Goal: Information Seeking & Learning: Learn about a topic

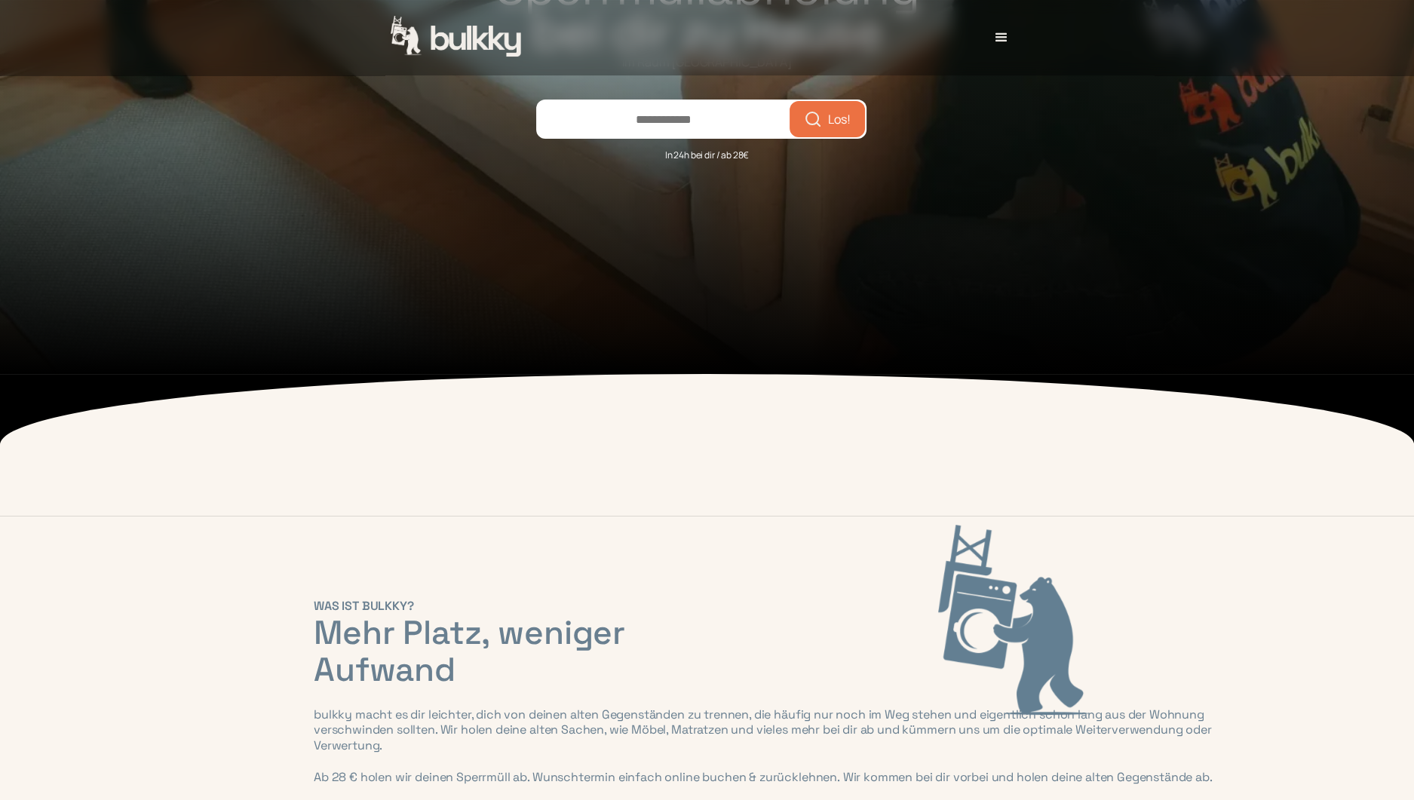
scroll to position [201, 0]
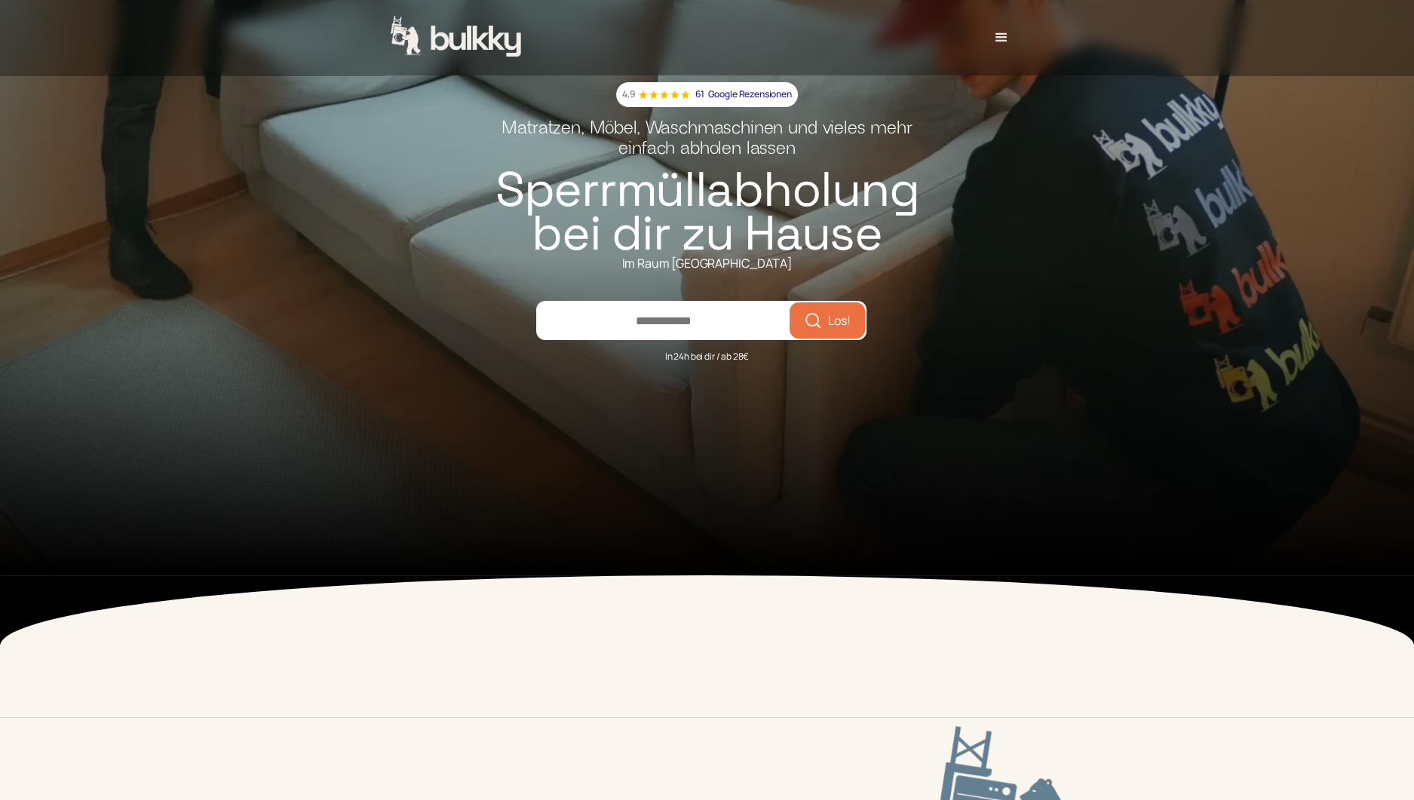
click at [633, 327] on input "number" at bounding box center [664, 320] width 252 height 36
type input "*****"
click at [842, 327] on span "Los!" at bounding box center [839, 320] width 23 height 12
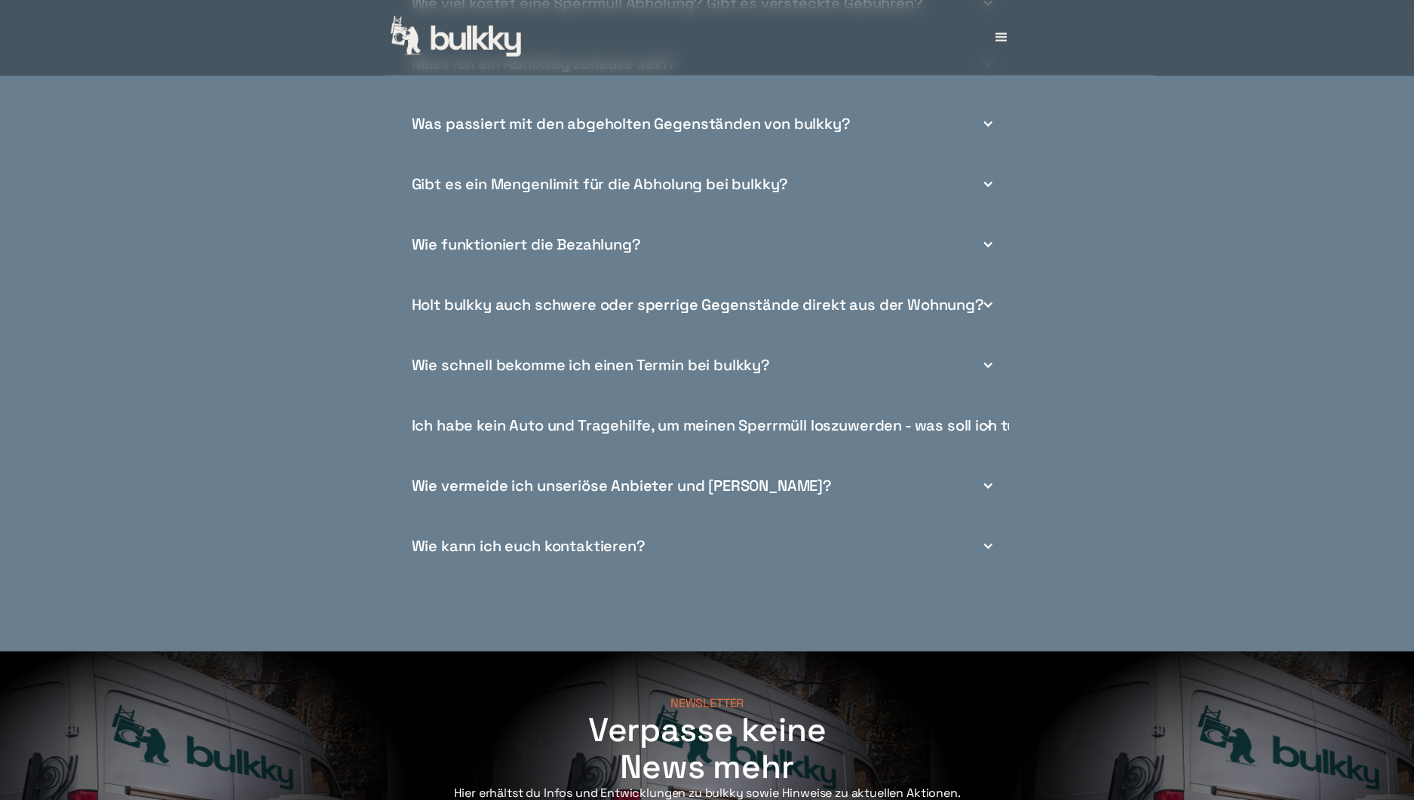
scroll to position [5999, 0]
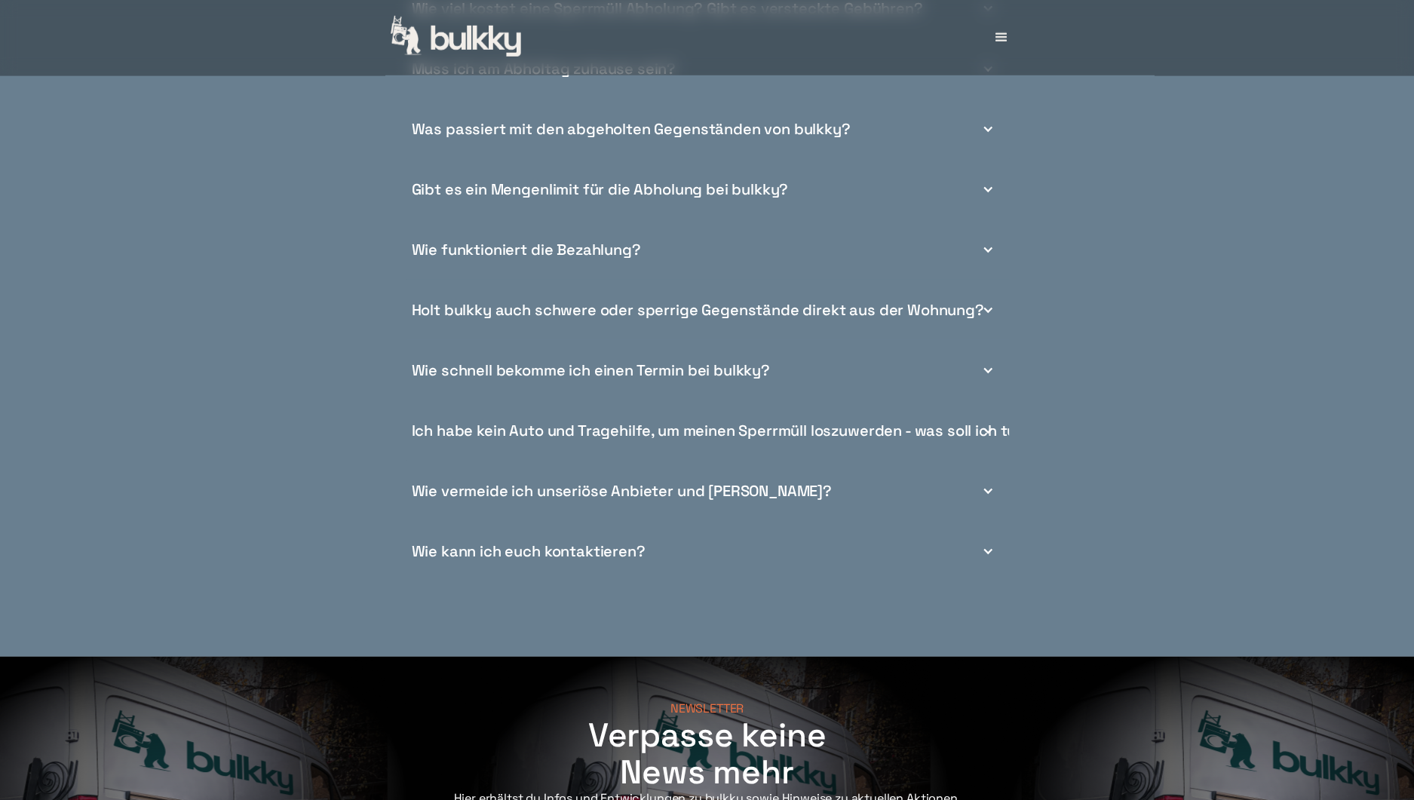
click at [986, 497] on div at bounding box center [988, 491] width 12 height 12
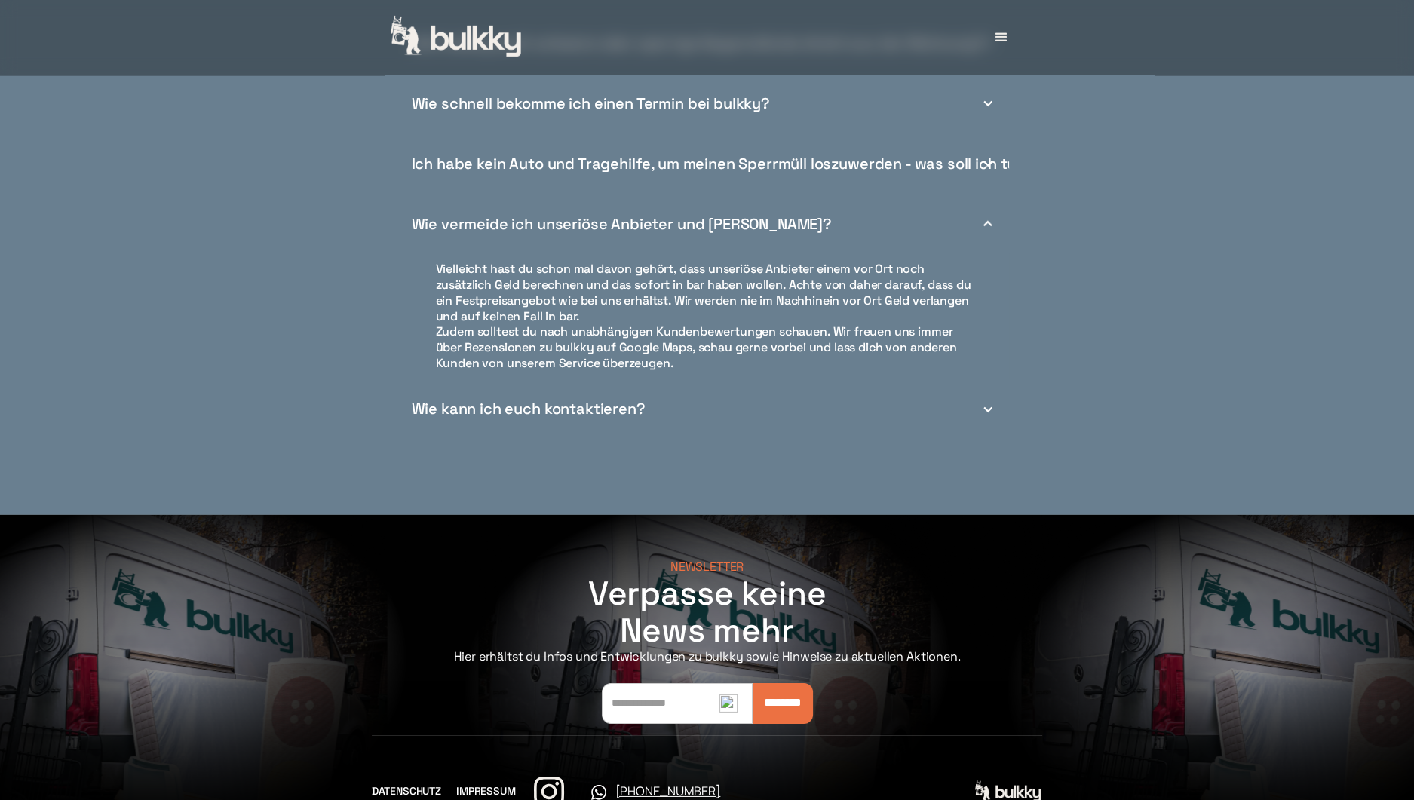
scroll to position [6326, 0]
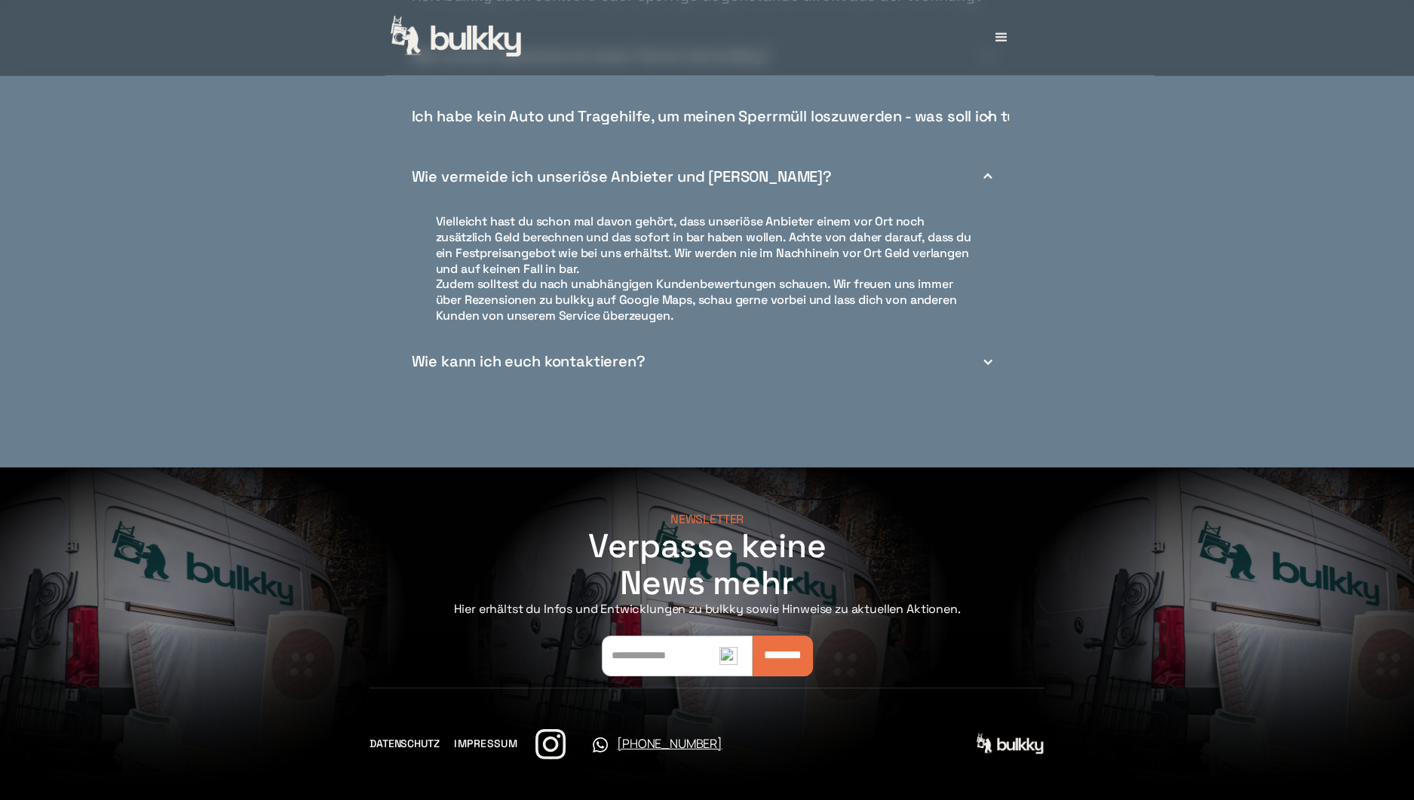
click at [483, 747] on link "IMPRESSUM" at bounding box center [485, 744] width 63 height 16
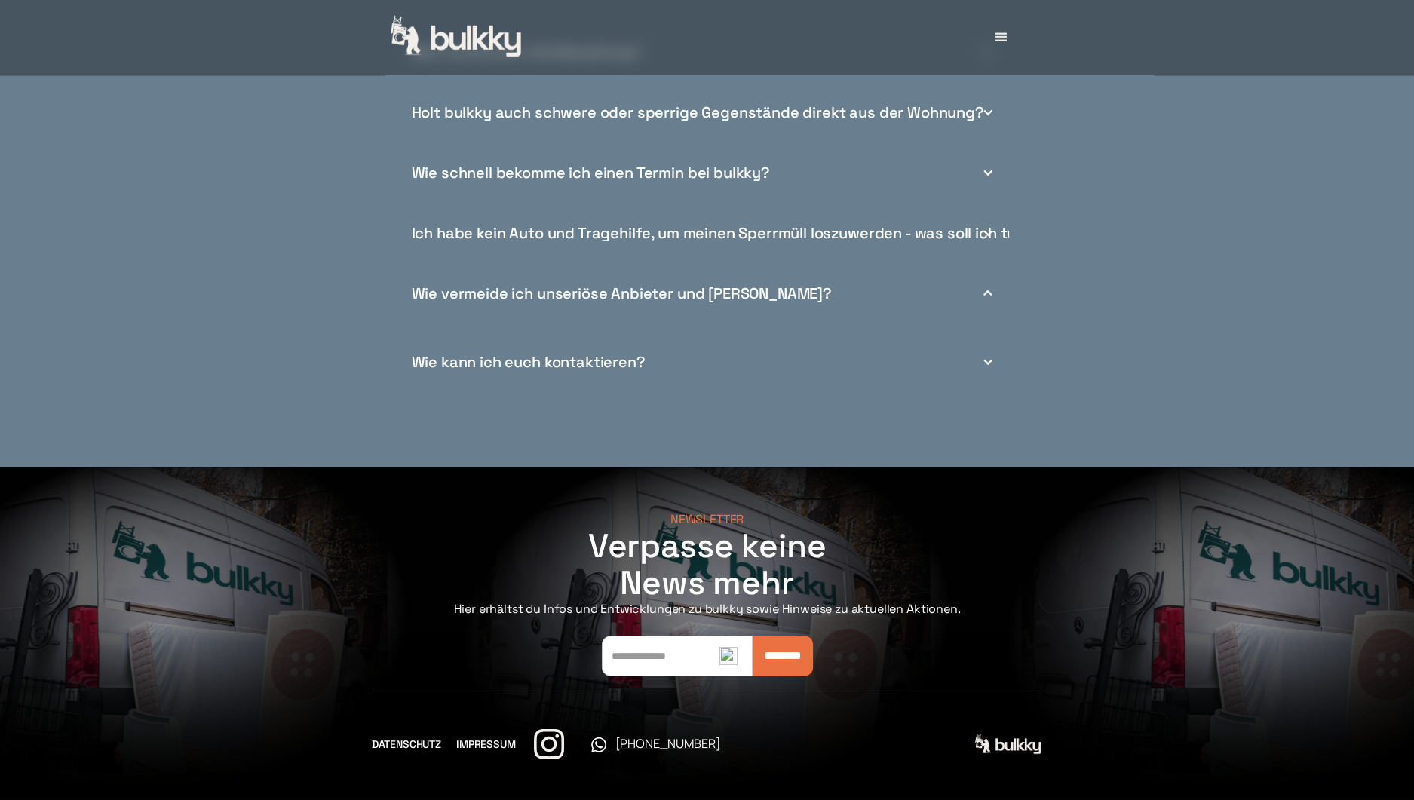
scroll to position [6200, 0]
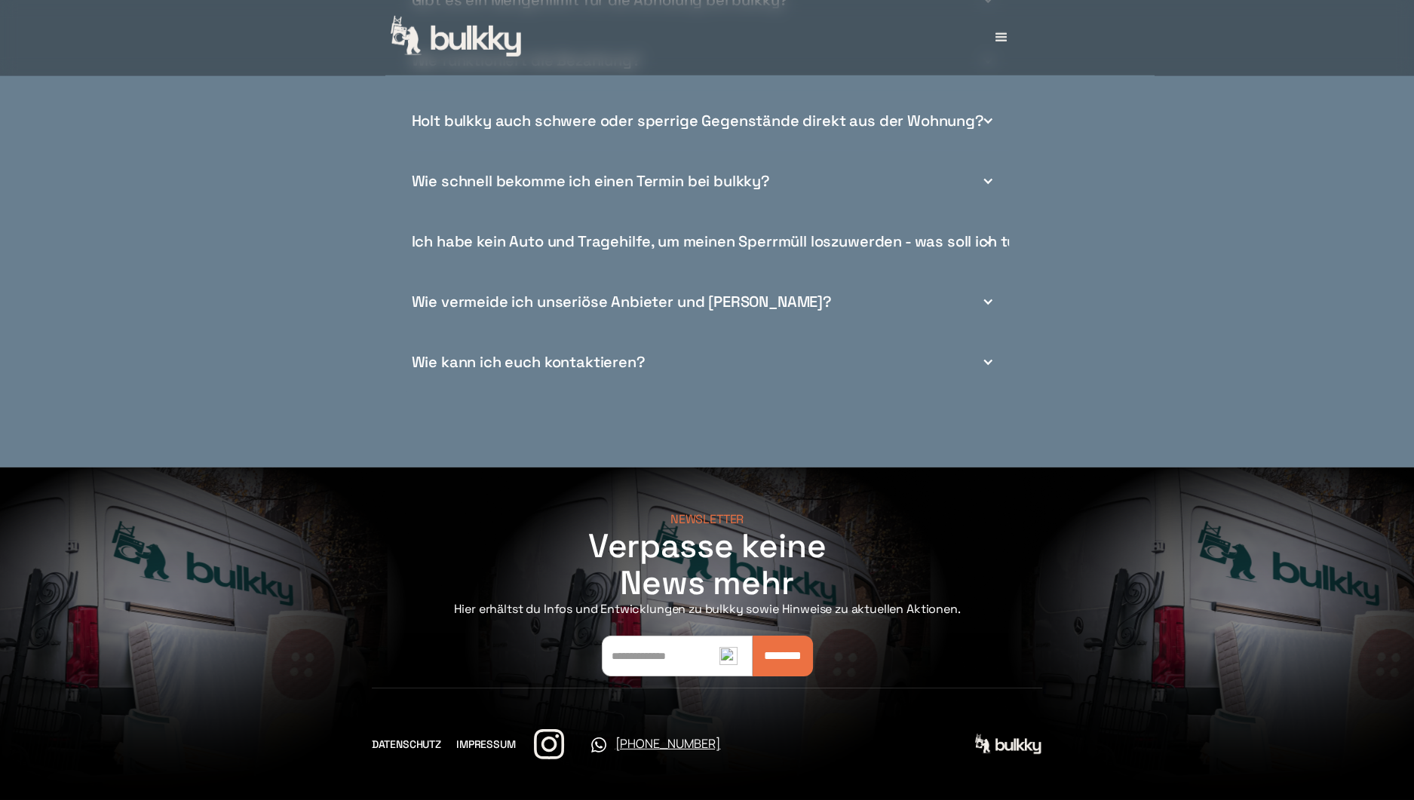
click at [621, 244] on div "Ich habe kein Auto und Tragehilfe, um meinen Sperrmüll loszuwerden - was soll i…" at bounding box center [723, 242] width 622 height 16
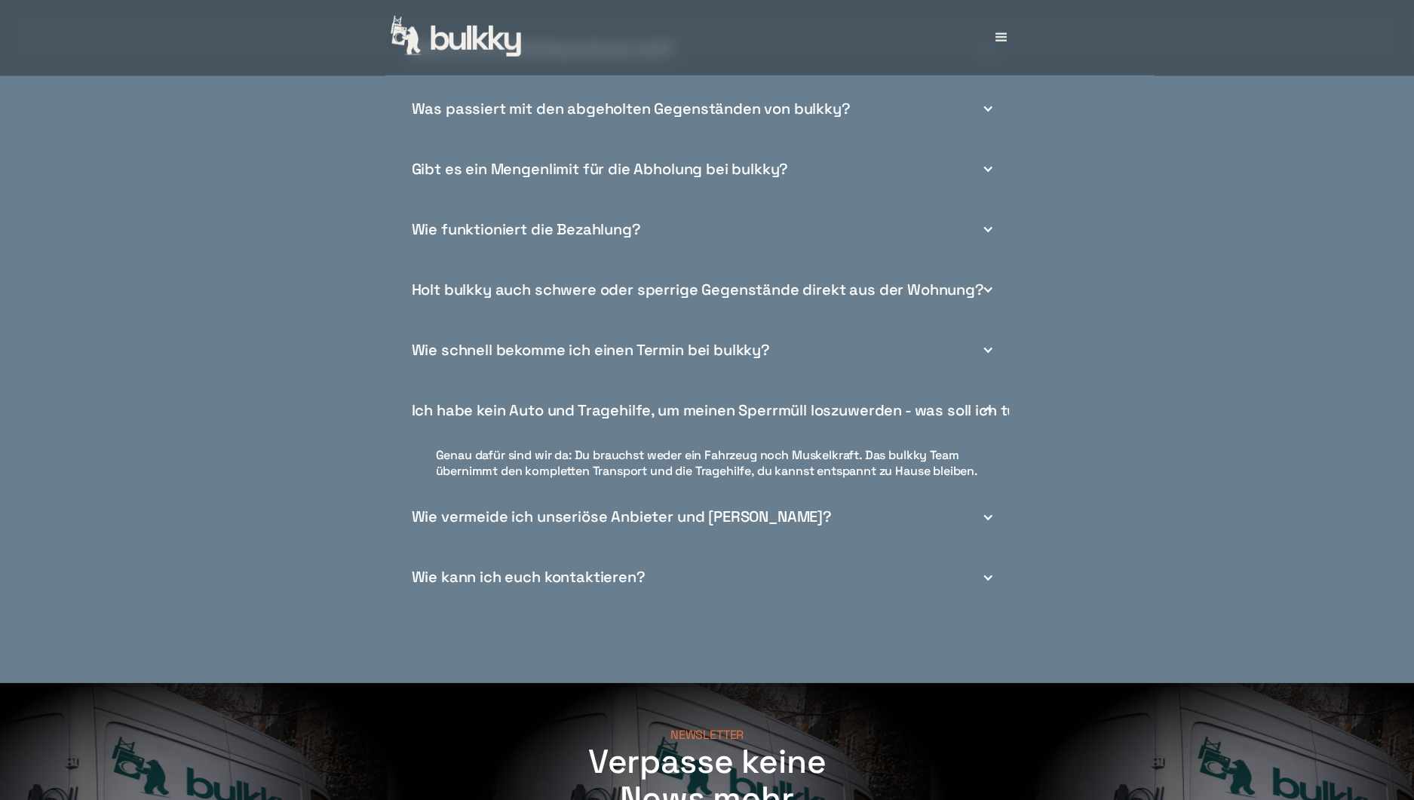
scroll to position [5999, 0]
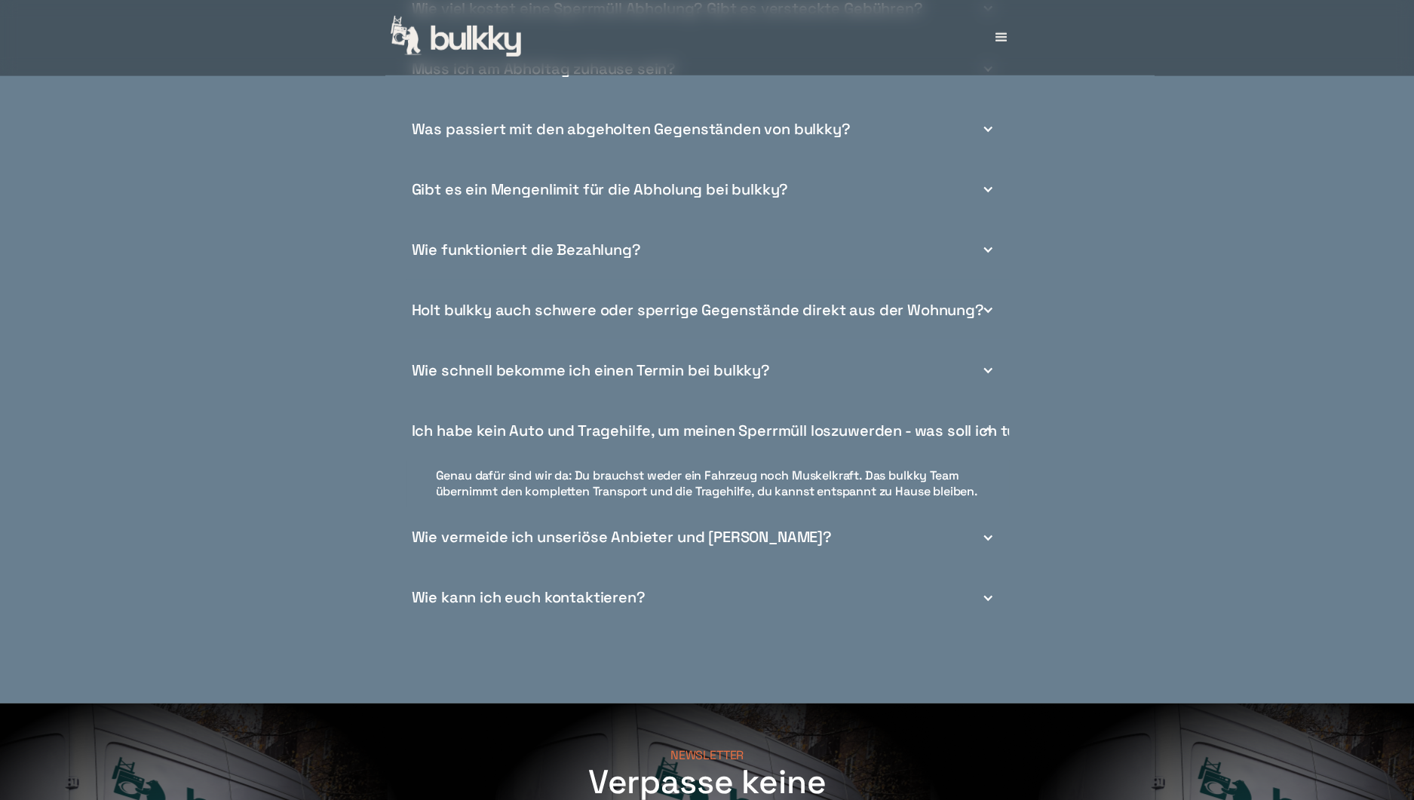
click at [488, 317] on div "Holt bulkky auch schwere oder sperrige Gegenstände direkt aus der Wohnung?" at bounding box center [698, 310] width 572 height 16
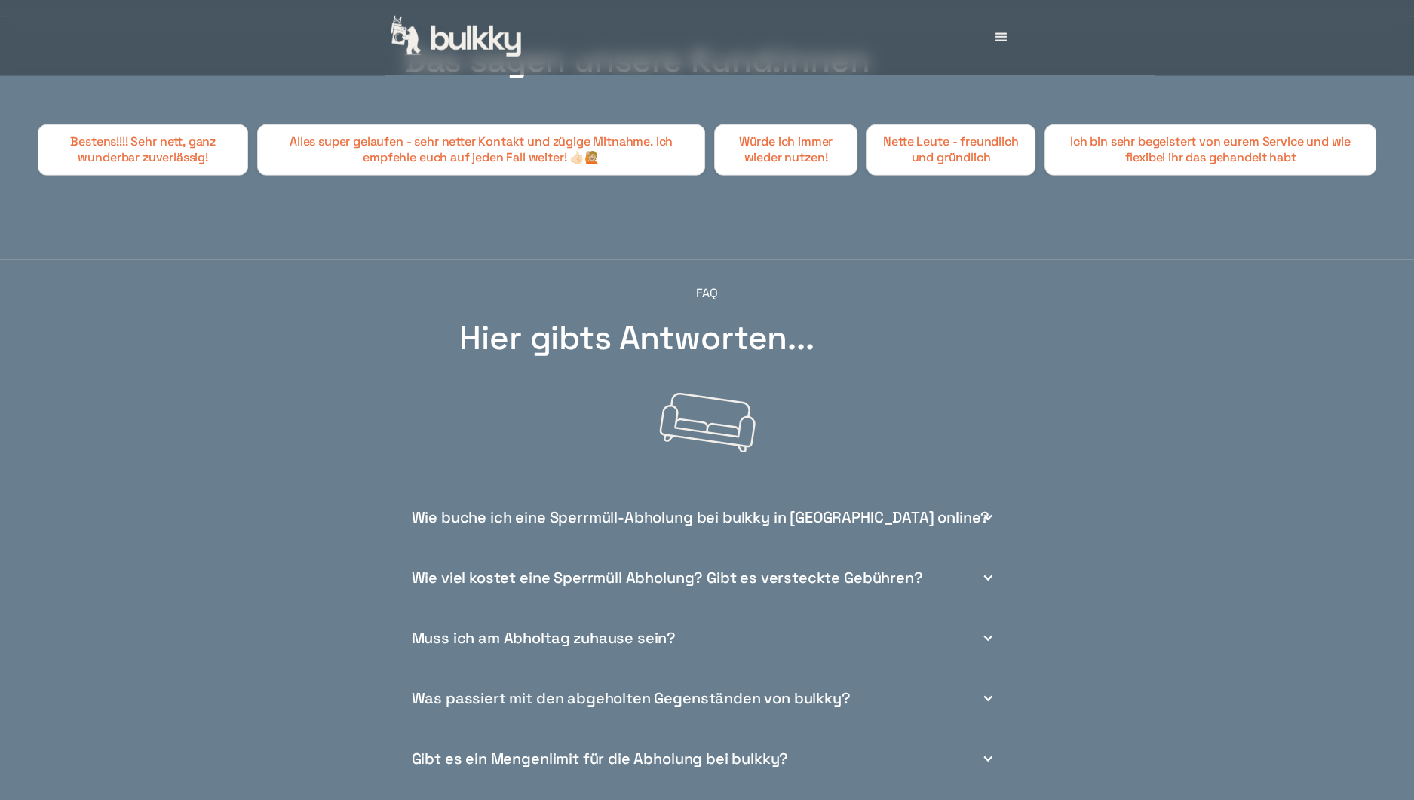
scroll to position [5630, 0]
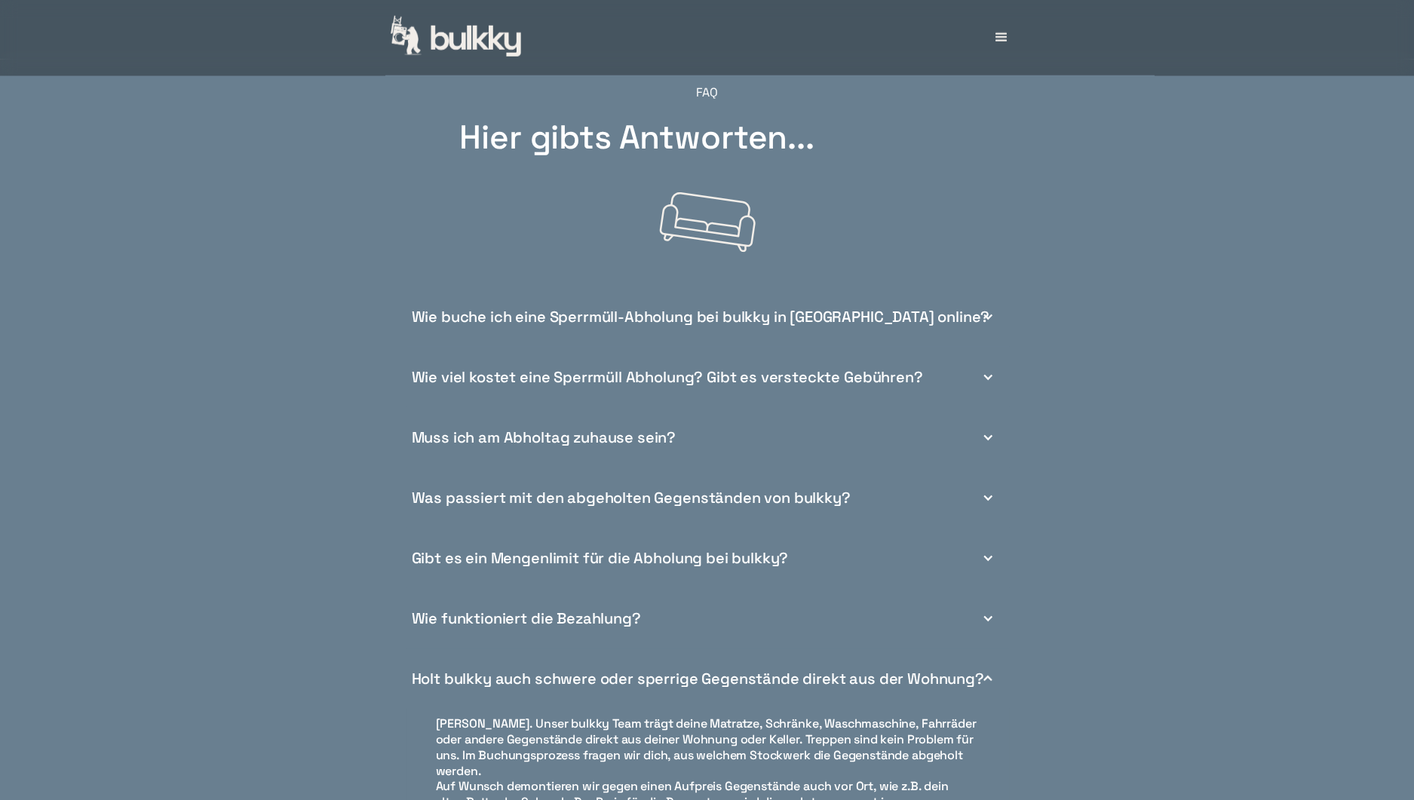
click at [473, 446] on div "Muss ich am Abholtag zuhause sein?" at bounding box center [544, 438] width 265 height 16
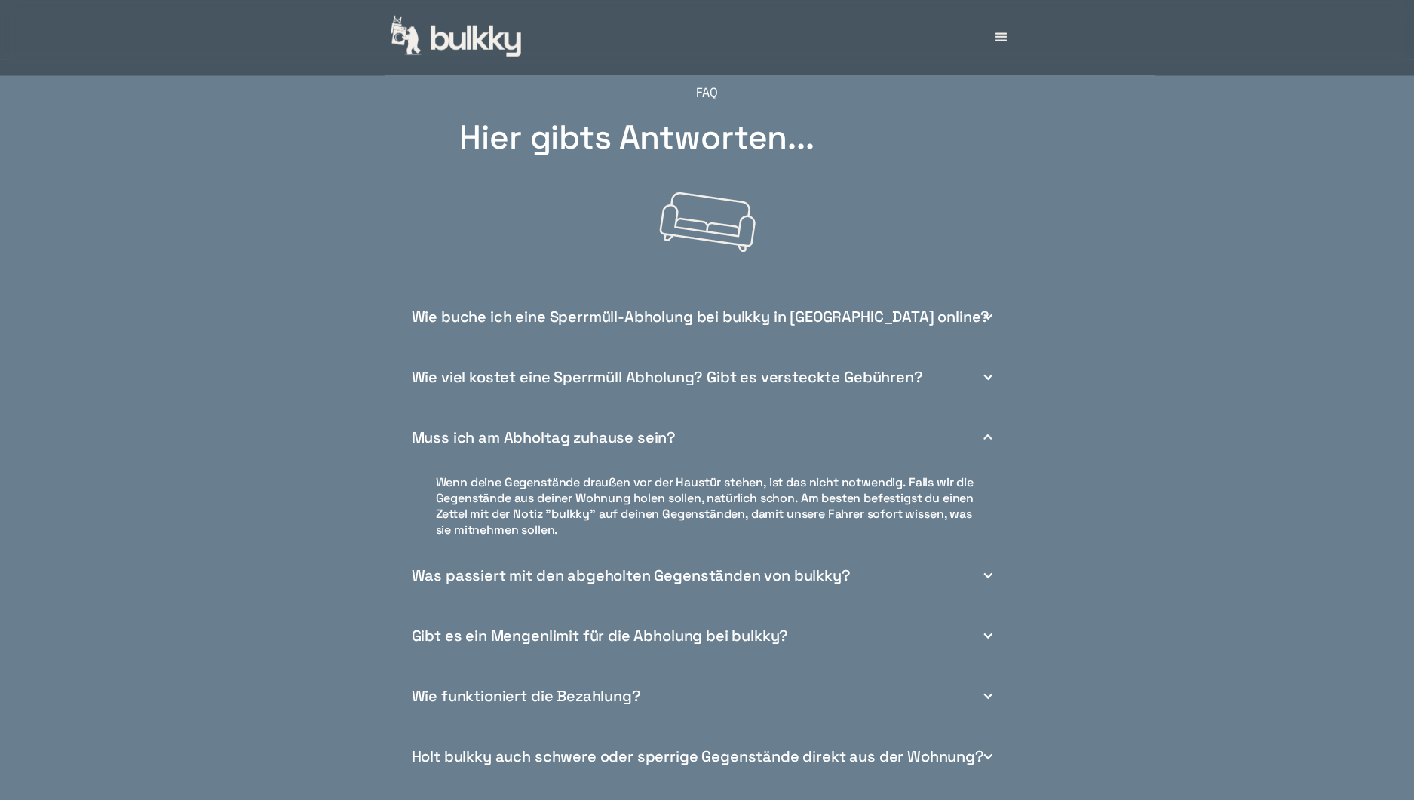
click at [475, 446] on div "Muss ich am Abholtag zuhause sein?" at bounding box center [544, 438] width 265 height 16
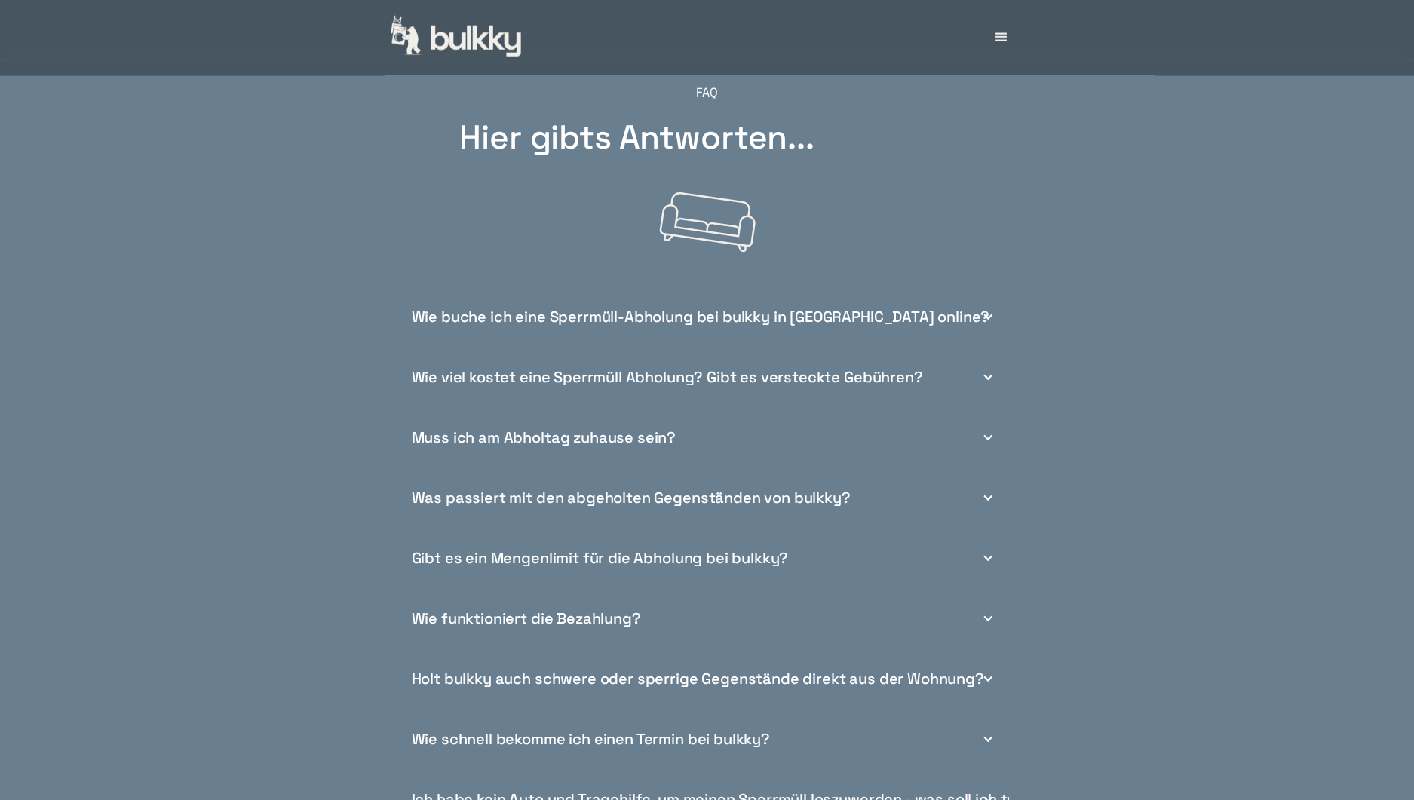
click at [526, 566] on div "Gibt es ein Mengenlimit für die Abholung bei bulkky?" at bounding box center [600, 559] width 377 height 16
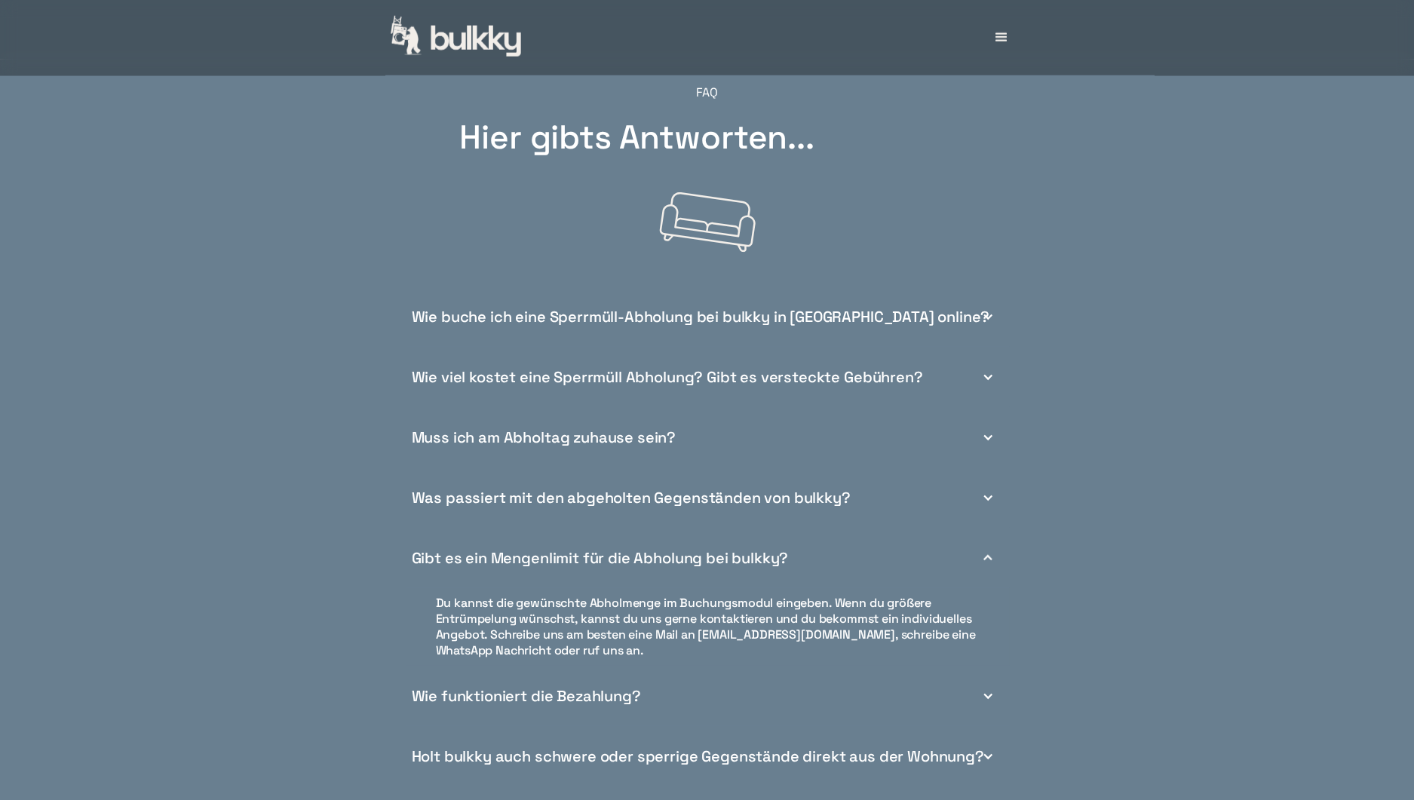
click at [526, 566] on div "Gibt es ein Mengenlimit für die Abholung bei bulkky?" at bounding box center [600, 559] width 377 height 16
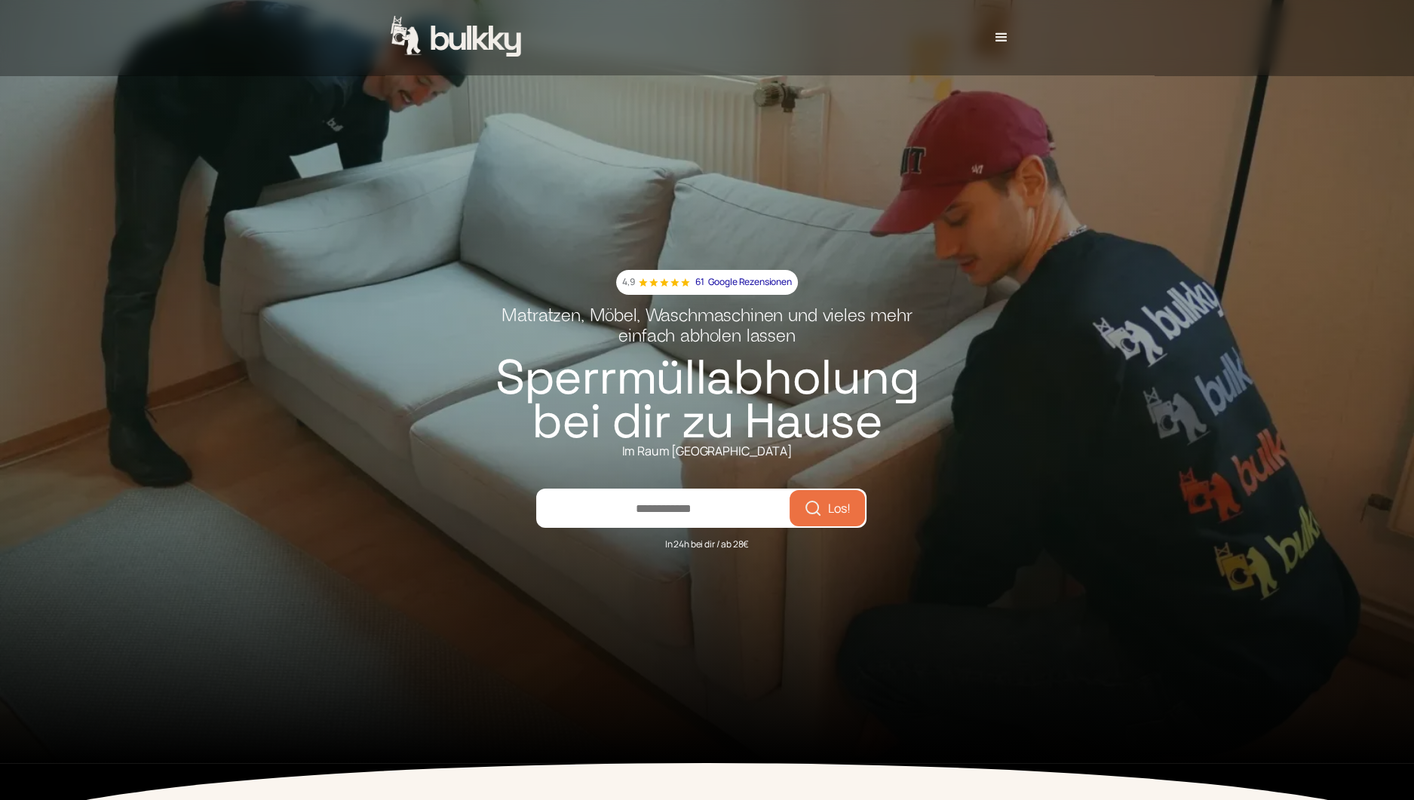
scroll to position [0, 0]
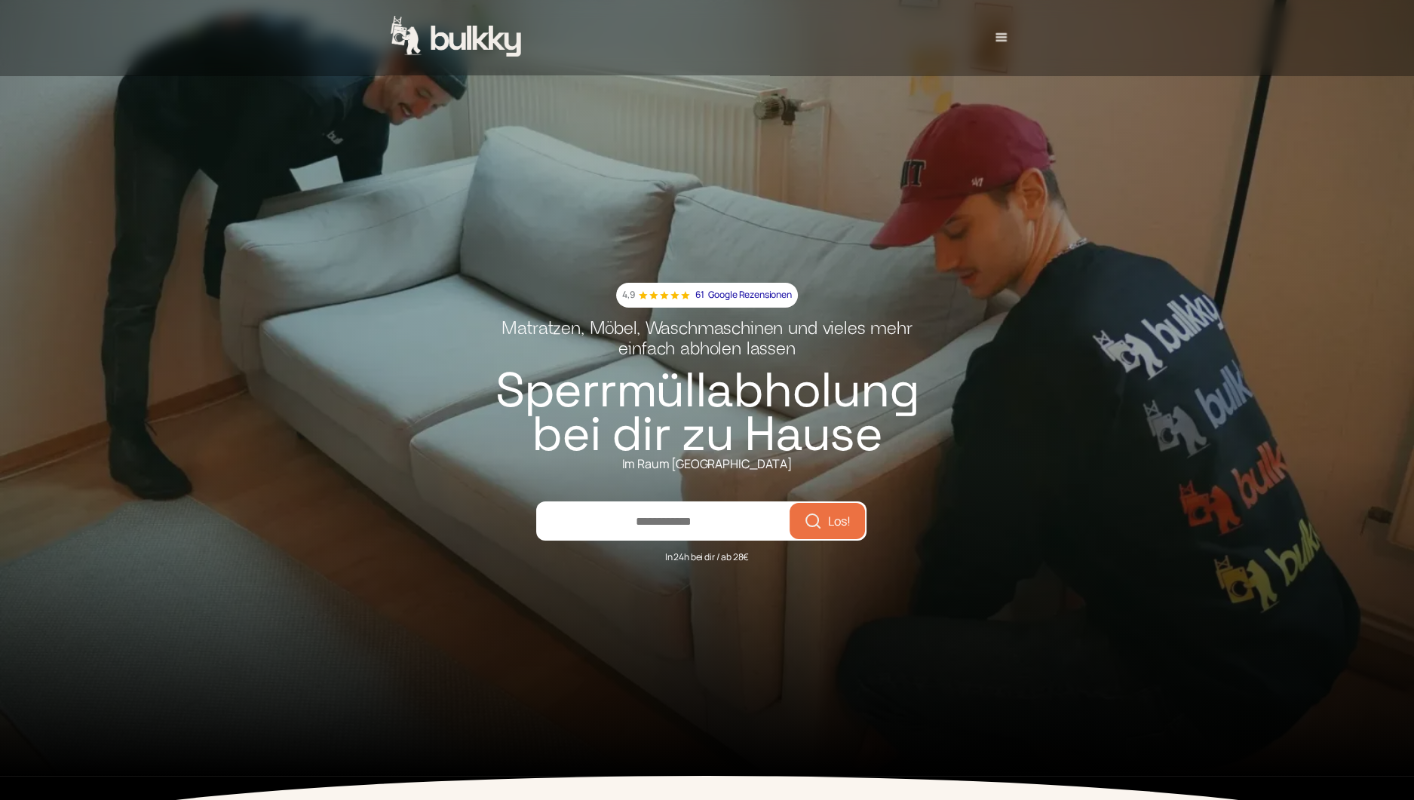
click at [1010, 38] on div "menu" at bounding box center [1000, 37] width 17 height 17
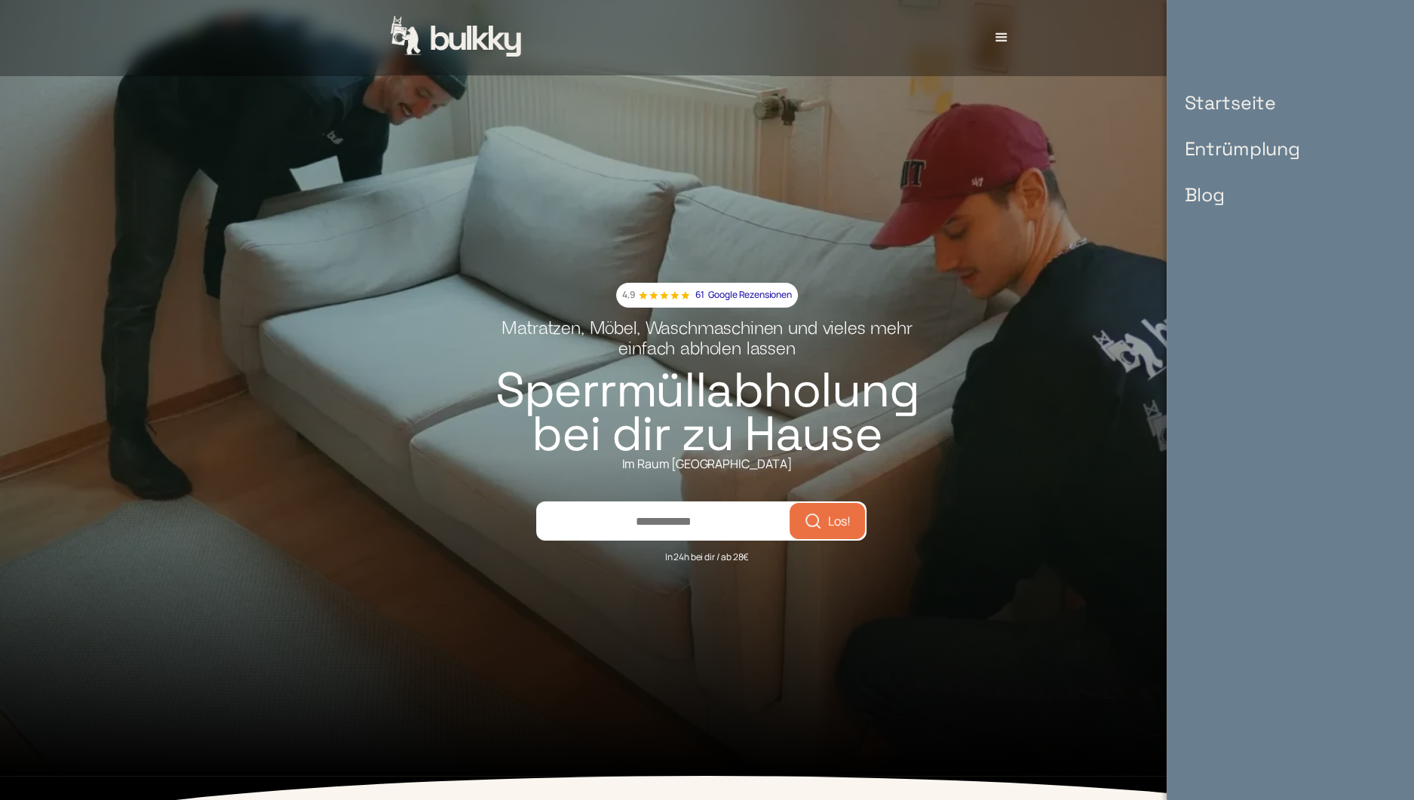
click at [1246, 102] on link "Startseite" at bounding box center [1243, 103] width 146 height 46
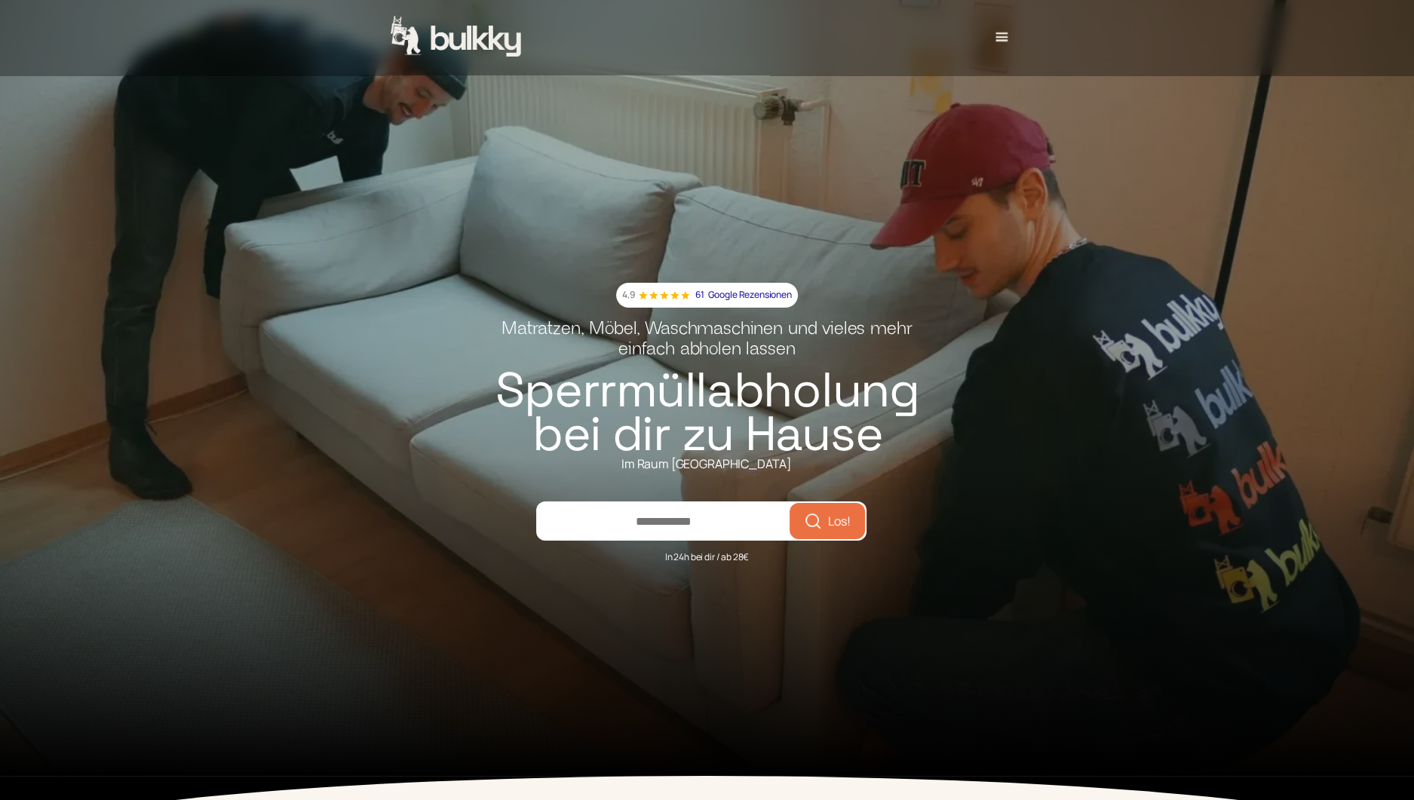
click at [1004, 41] on div "menu" at bounding box center [1001, 37] width 19 height 19
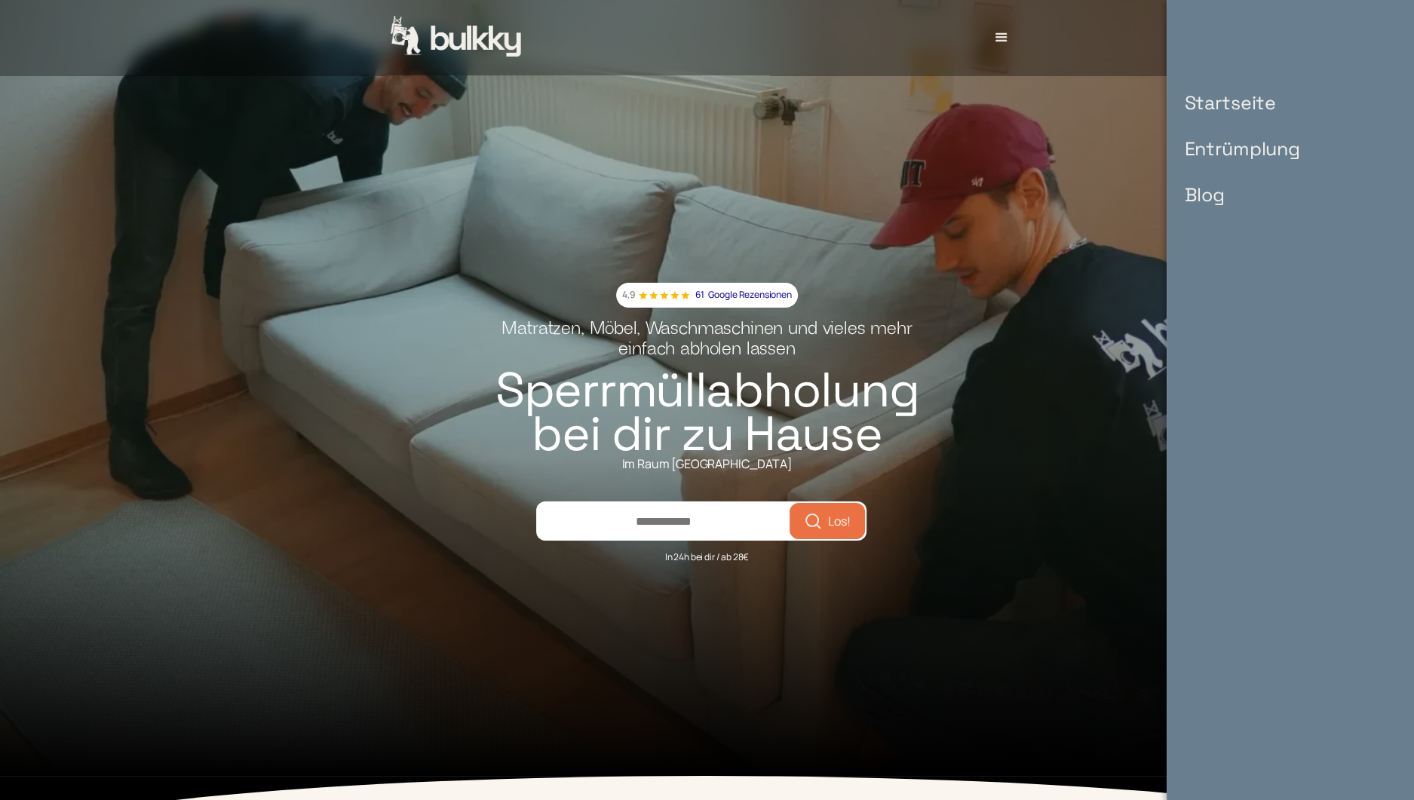
click at [1214, 148] on link "Entrümplung" at bounding box center [1243, 149] width 146 height 46
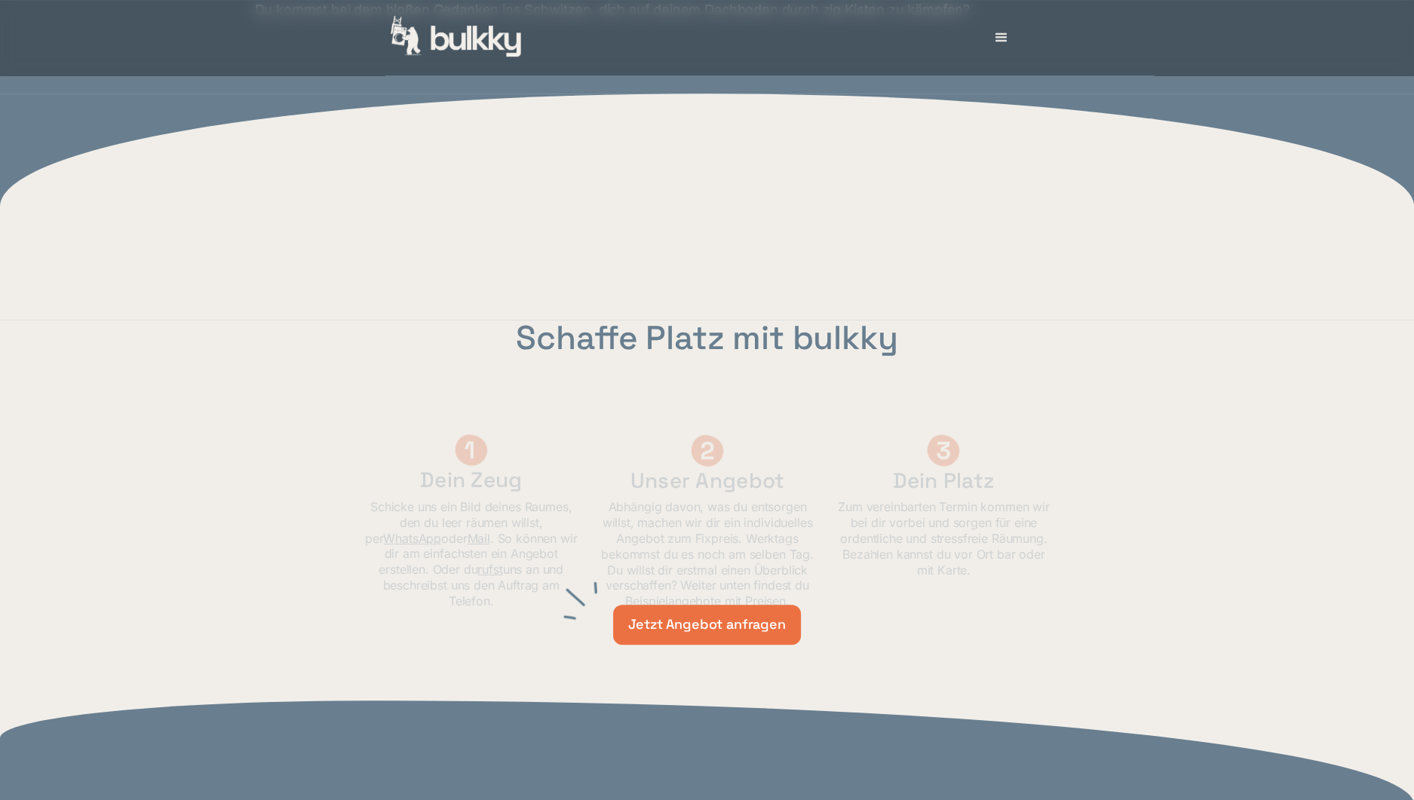
scroll to position [1207, 0]
